Goal: Task Accomplishment & Management: Manage account settings

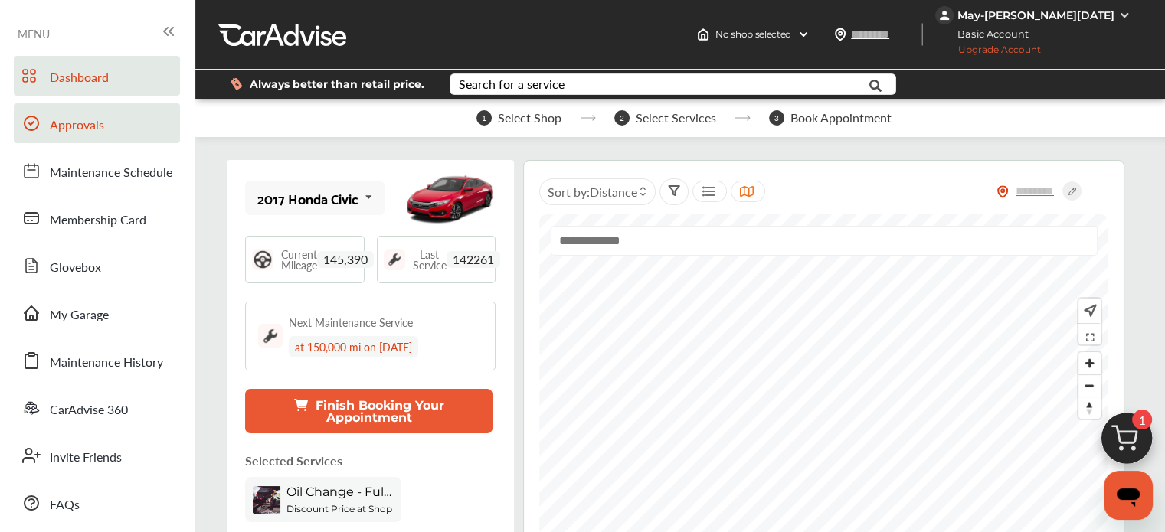
click at [75, 127] on span "Approvals" at bounding box center [77, 126] width 54 height 20
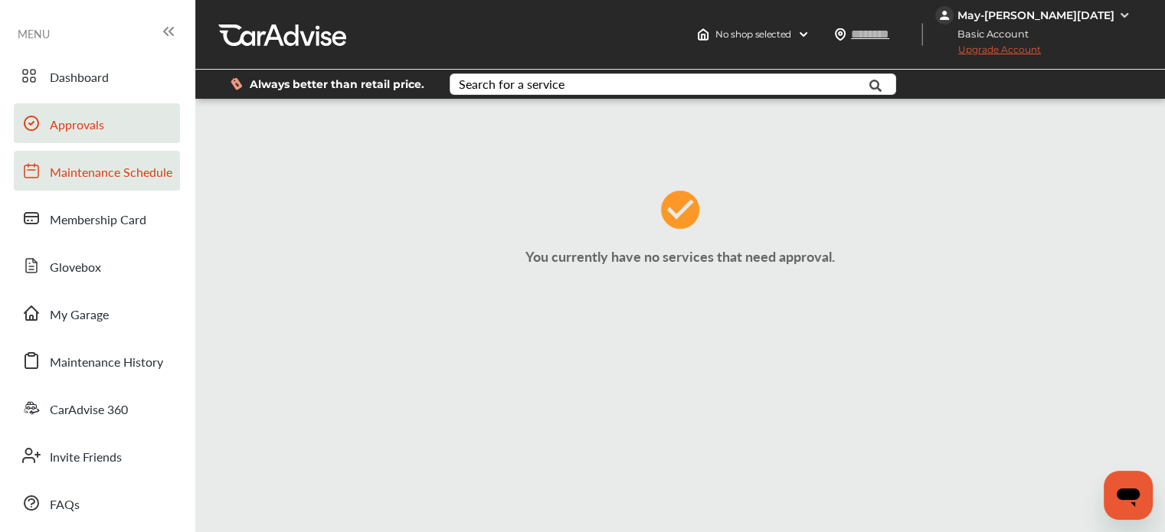
click at [75, 186] on link "Maintenance Schedule" at bounding box center [97, 171] width 166 height 40
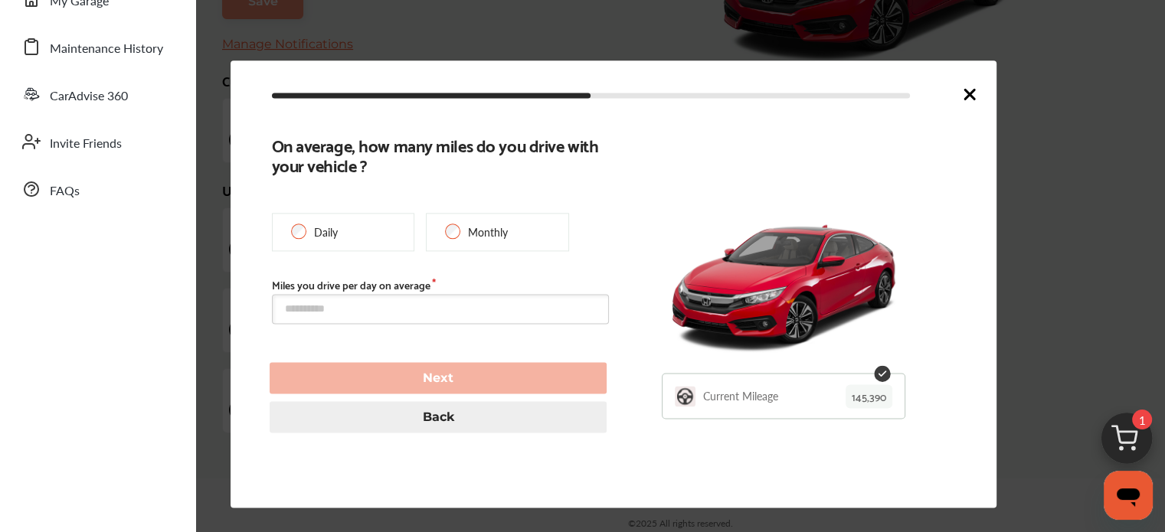
scroll to position [349, 0]
click at [975, 97] on icon at bounding box center [969, 94] width 18 height 18
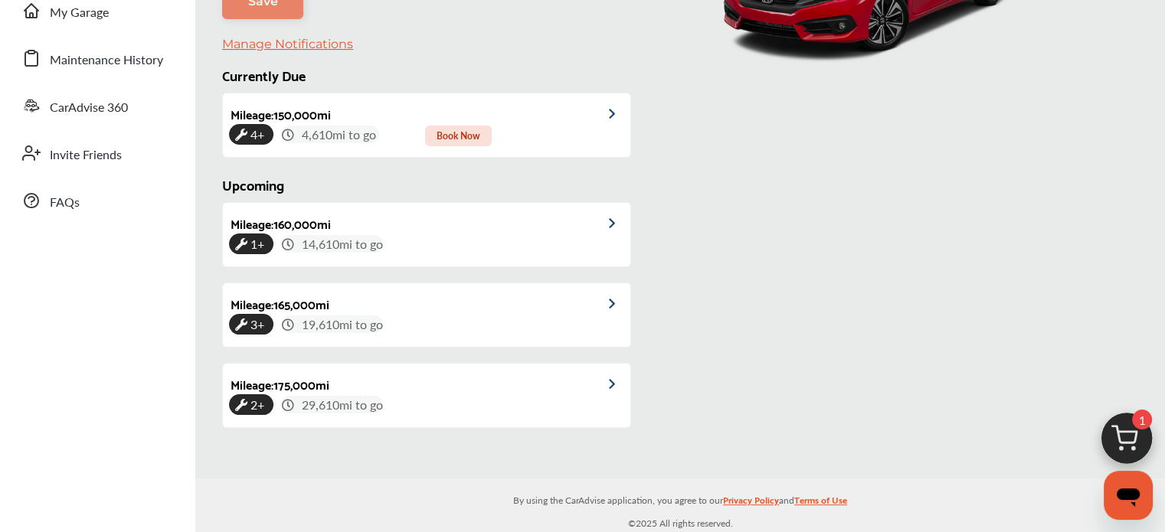
click at [1134, 422] on span "1" at bounding box center [1142, 420] width 20 height 20
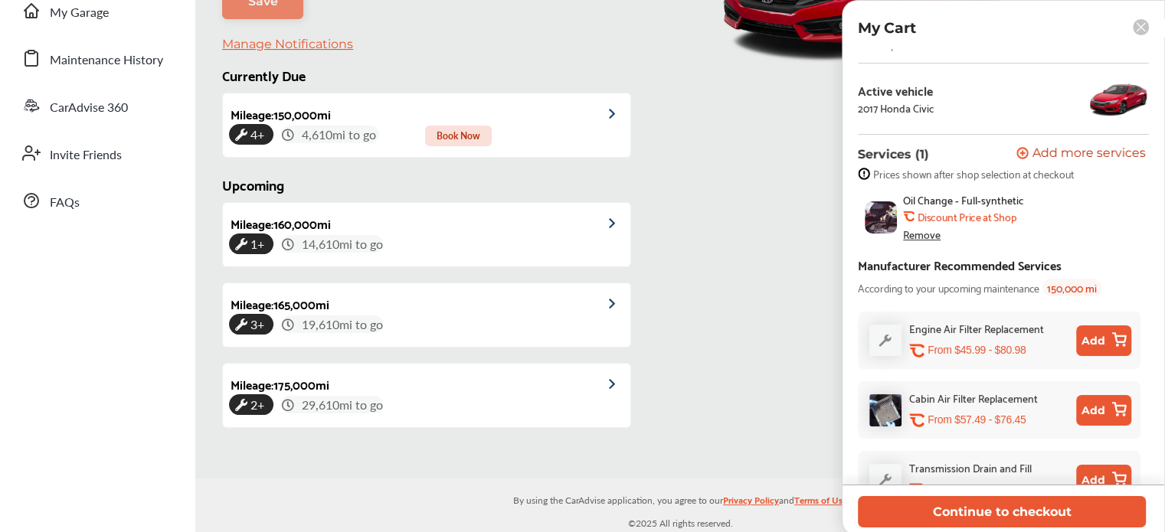
scroll to position [0, 0]
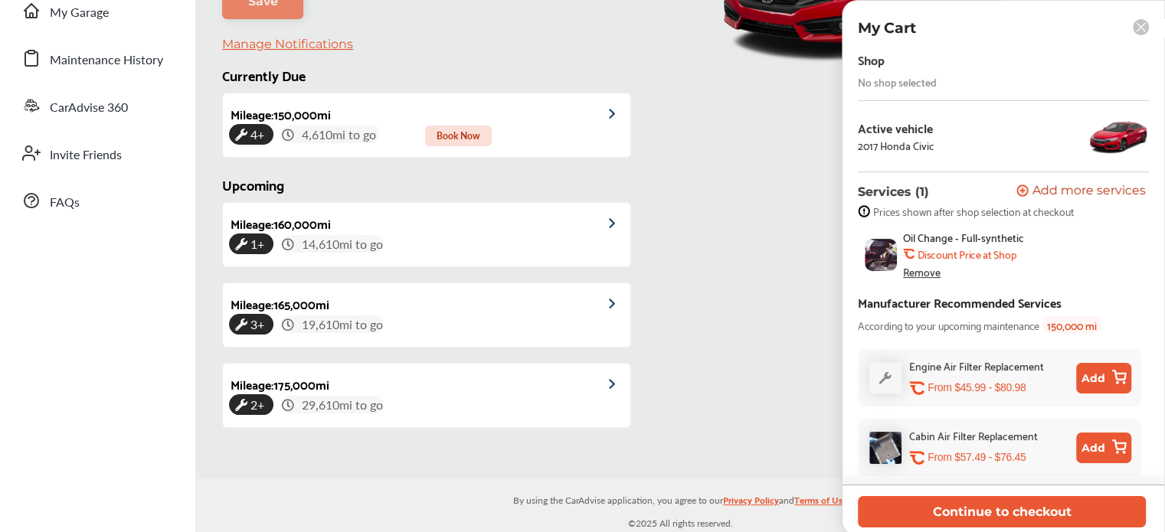
click at [1149, 29] on div "My Cart" at bounding box center [1003, 28] width 322 height 18
click at [1140, 27] on icon at bounding box center [1140, 27] width 8 height 8
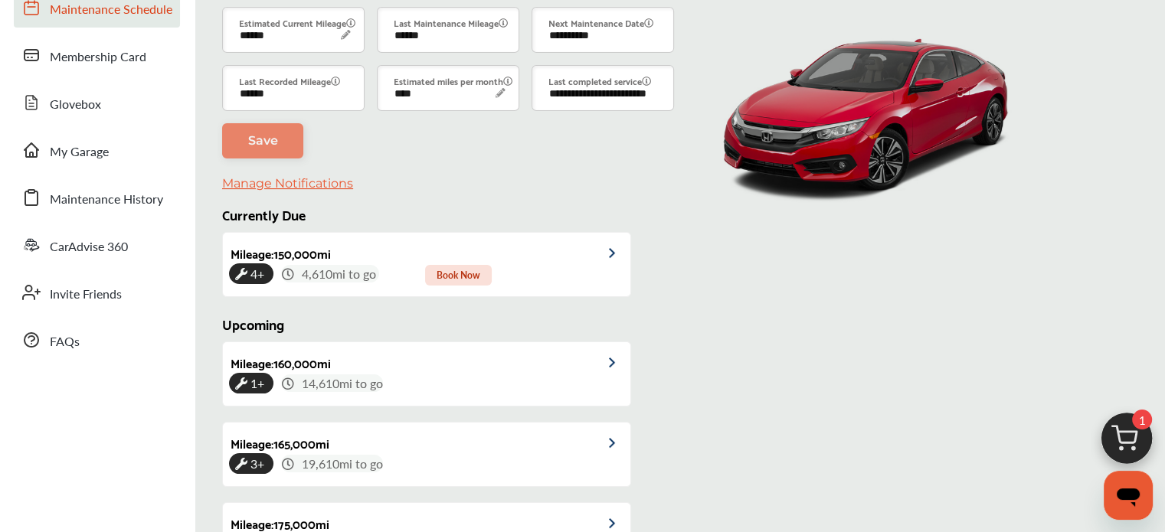
click at [77, 111] on div "Dashboard Approvals Maintenance Schedule Membership Card Glovebox My Garage Mai…" at bounding box center [98, 126] width 180 height 467
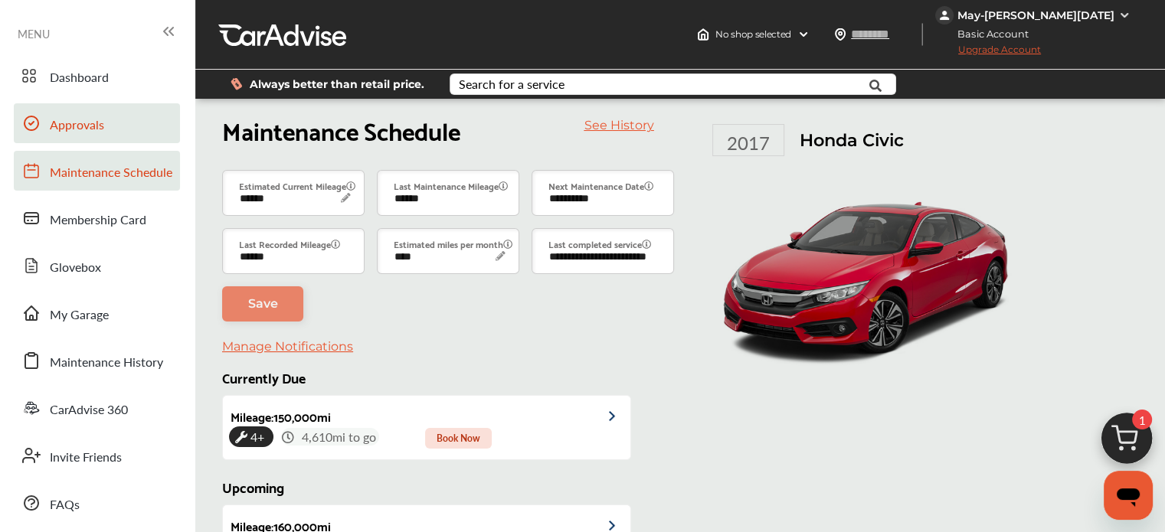
click at [98, 119] on span "Approvals" at bounding box center [77, 126] width 54 height 20
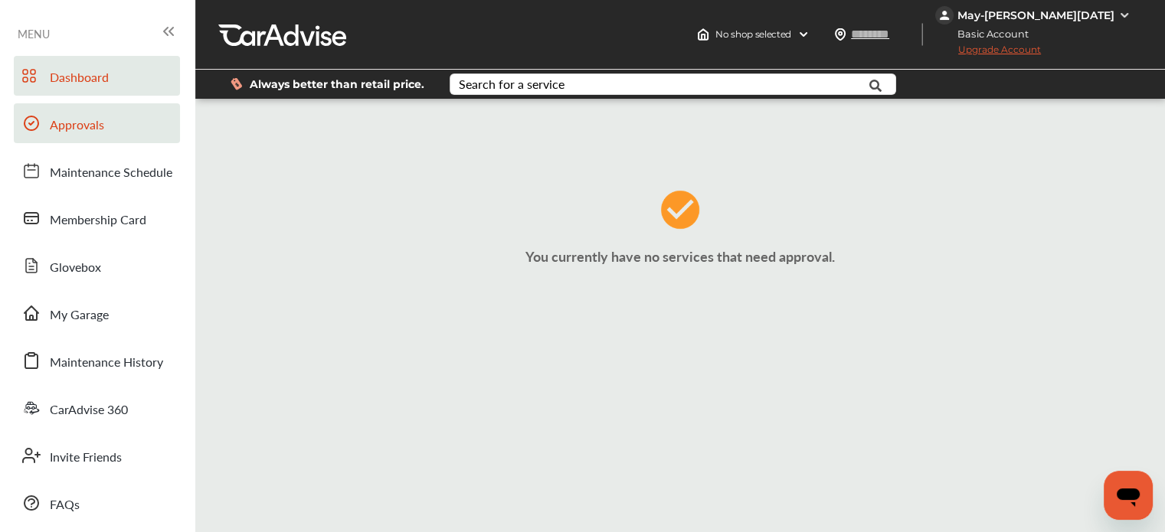
click at [89, 78] on span "Dashboard" at bounding box center [79, 78] width 59 height 20
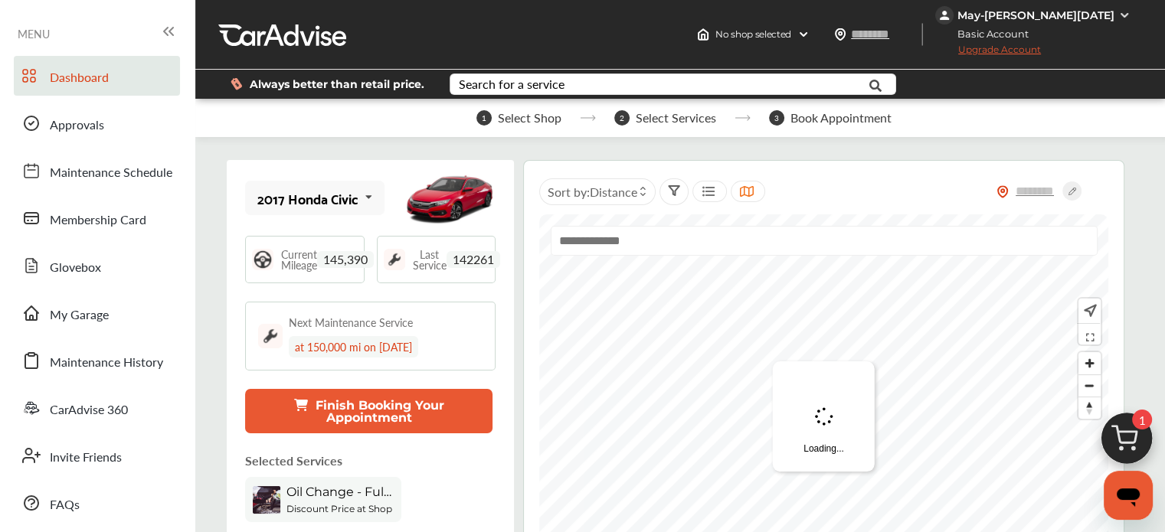
click at [1124, 19] on img at bounding box center [1124, 15] width 12 height 12
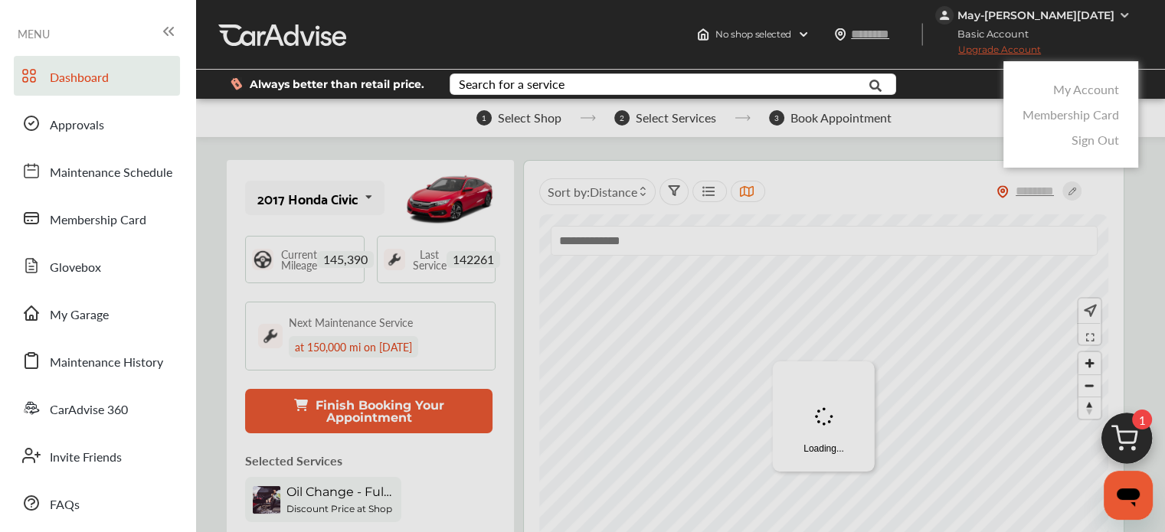
click at [1066, 86] on link "My Account" at bounding box center [1086, 89] width 66 height 18
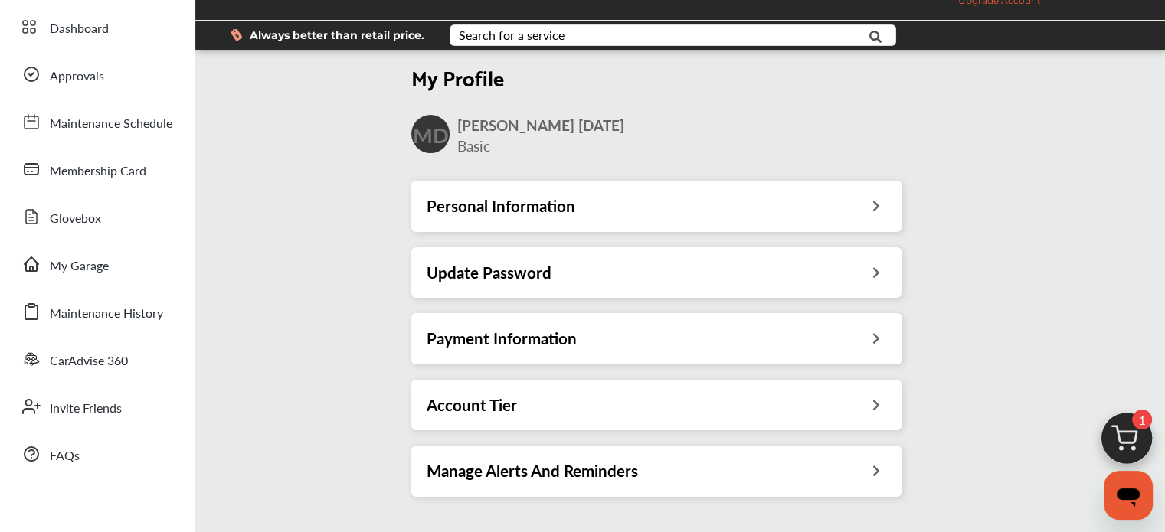
scroll to position [153, 0]
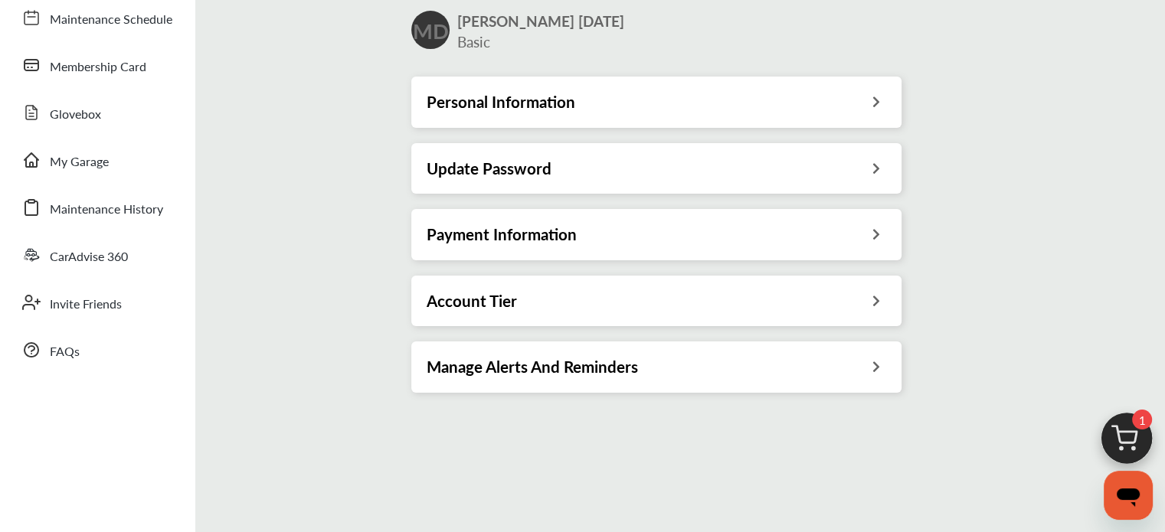
click at [668, 297] on div "Account Tier" at bounding box center [656, 301] width 459 height 20
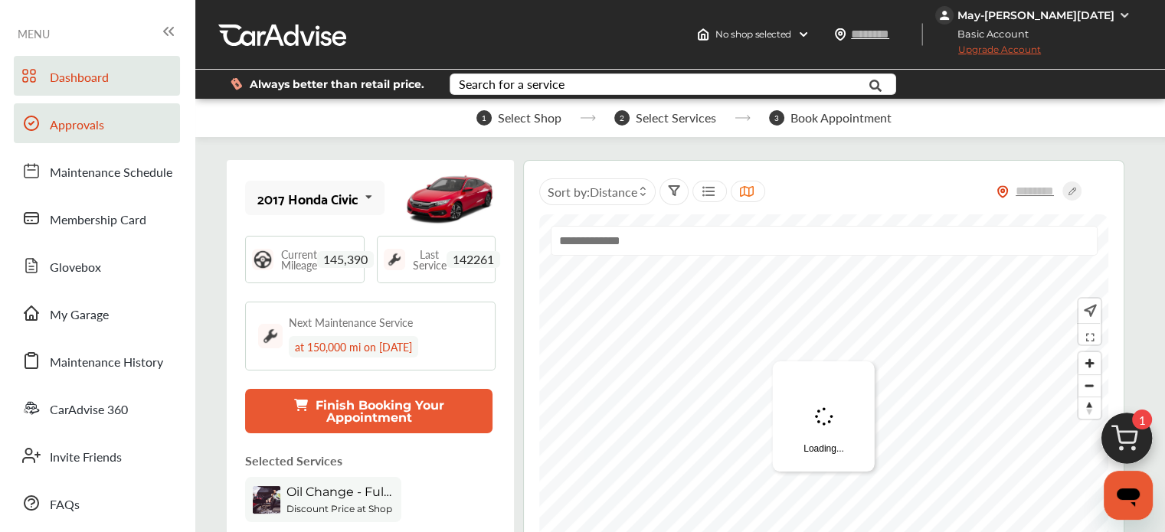
click at [77, 103] on link "Approvals" at bounding box center [97, 123] width 166 height 40
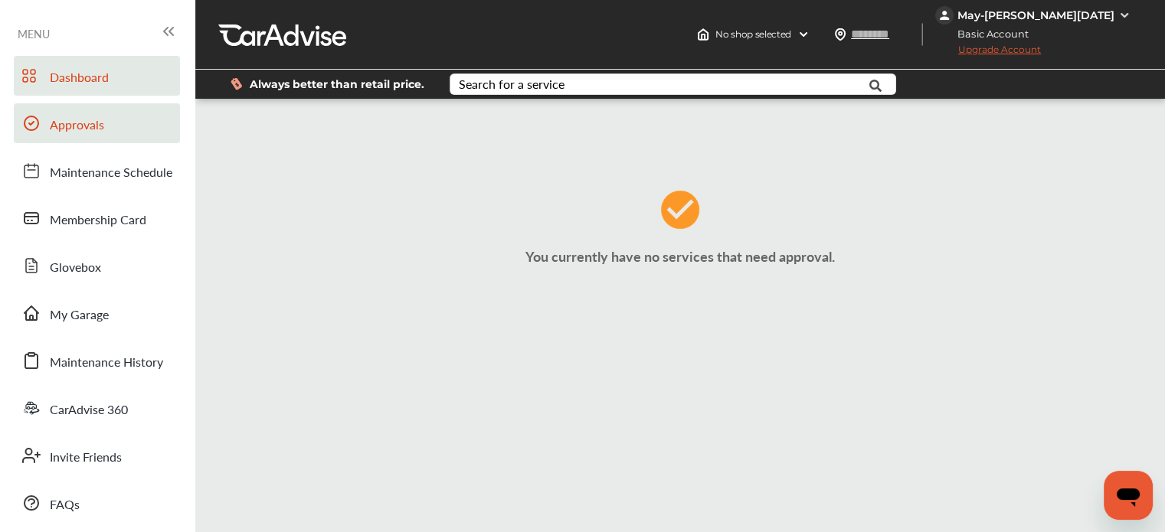
click at [85, 69] on span "Dashboard" at bounding box center [79, 78] width 59 height 20
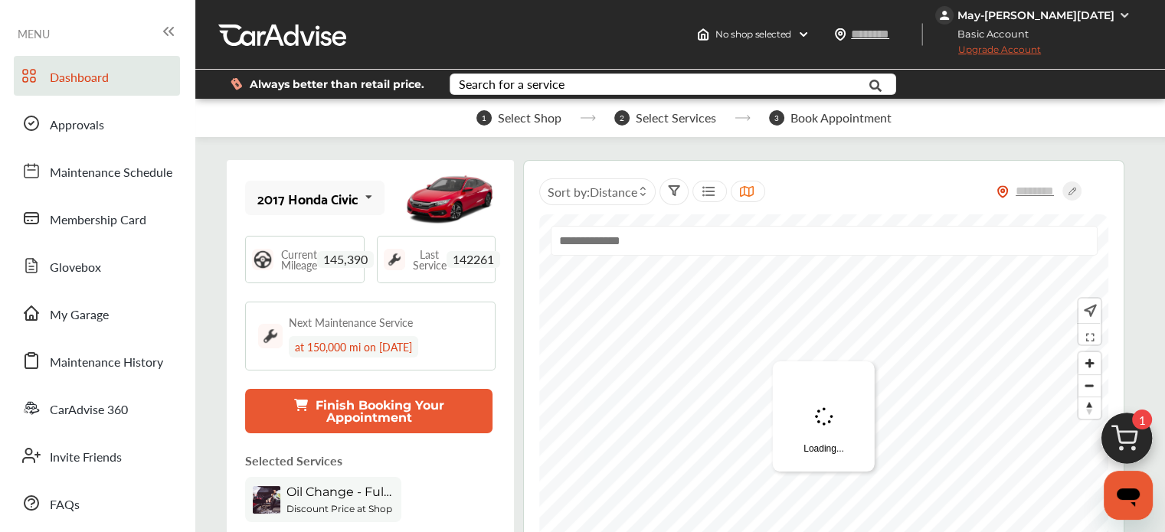
click at [1097, 14] on div "May-[PERSON_NAME][DATE]" at bounding box center [1035, 15] width 157 height 14
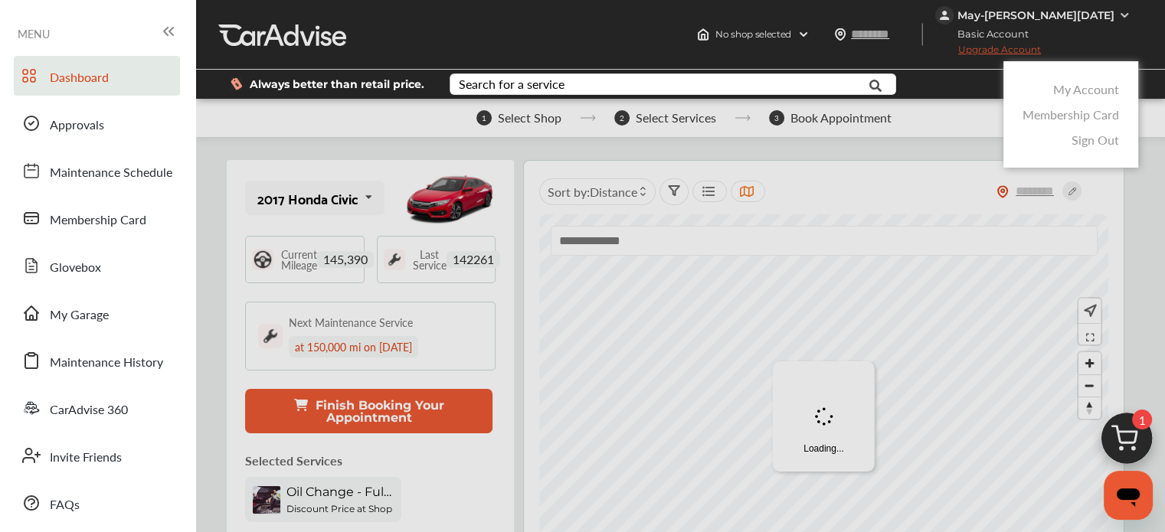
click at [1087, 86] on link "My Account" at bounding box center [1086, 89] width 66 height 18
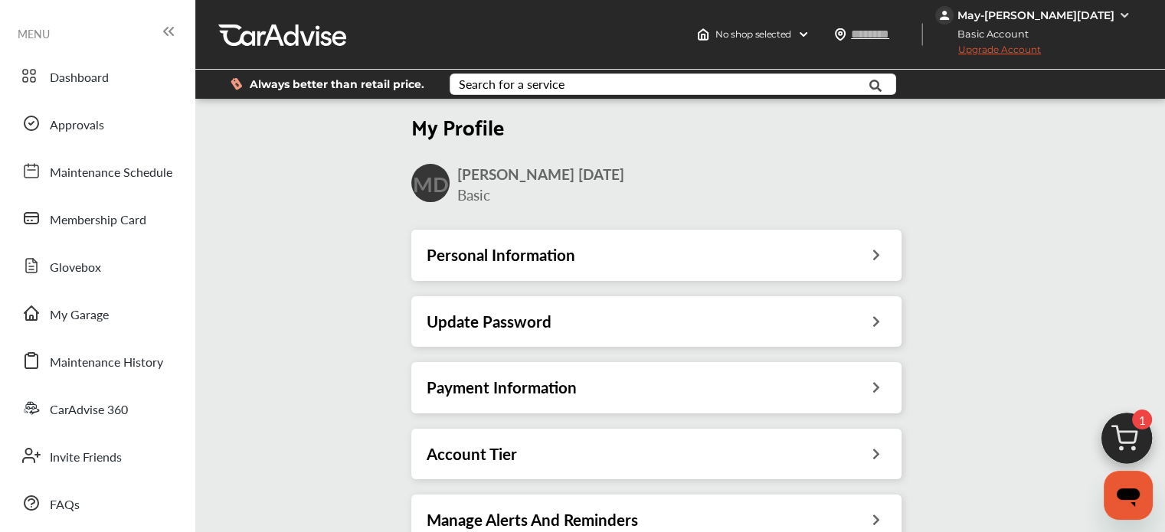
click at [551, 267] on div "Personal Information" at bounding box center [656, 255] width 490 height 51
click at [870, 266] on div "Personal Information" at bounding box center [656, 255] width 490 height 51
click at [886, 253] on div "Personal Information" at bounding box center [656, 255] width 459 height 20
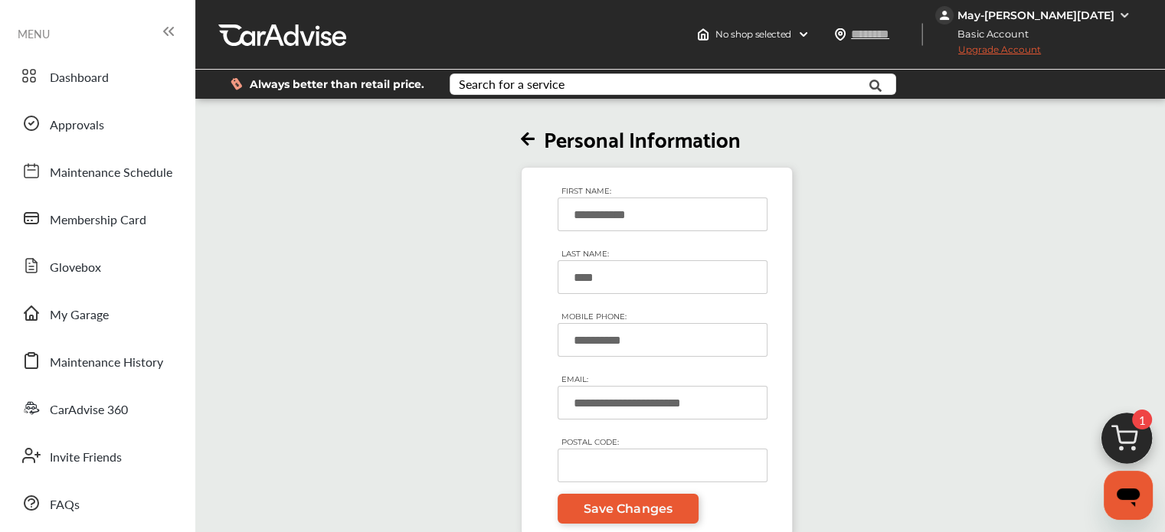
click at [694, 335] on input "**********" at bounding box center [663, 340] width 210 height 34
